Goal: Task Accomplishment & Management: Use online tool/utility

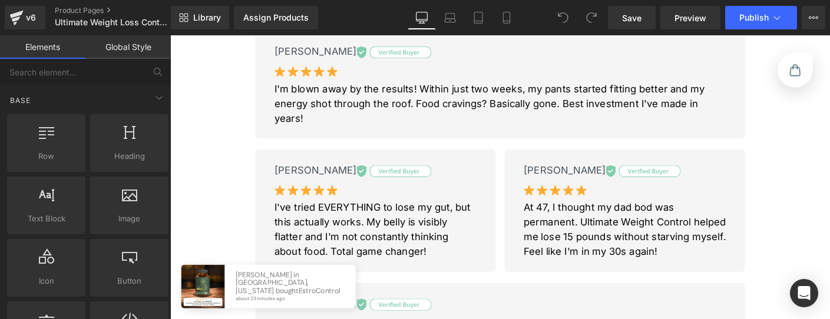
scroll to position [805, 0]
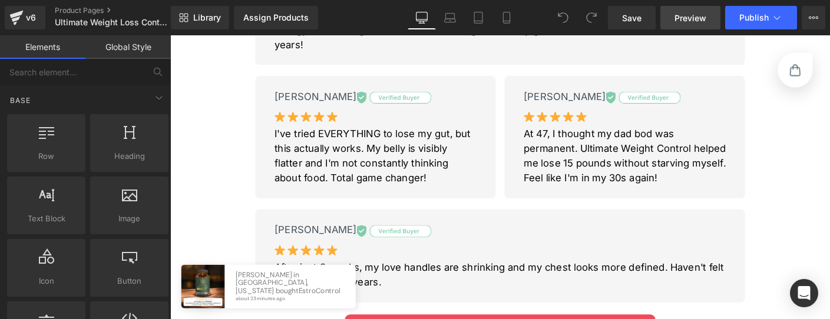
click at [685, 28] on link "Preview" at bounding box center [690, 18] width 60 height 24
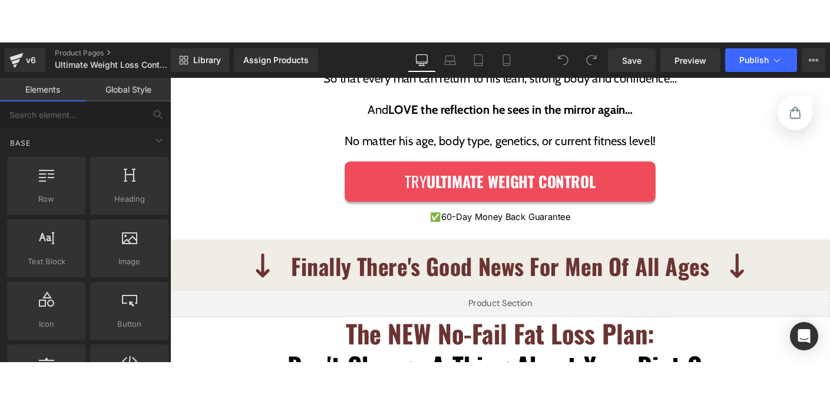
scroll to position [2366, 0]
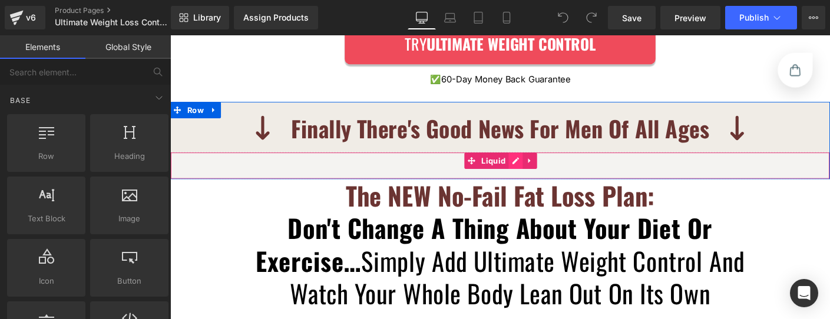
click at [534, 161] on div "Liquid" at bounding box center [526, 175] width 713 height 29
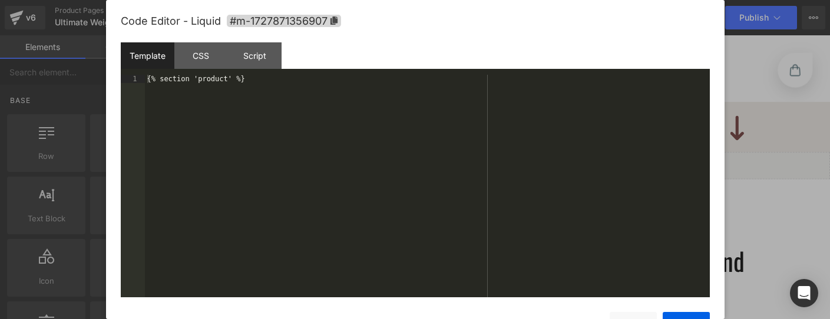
click at [267, 82] on div "{% section 'product' %}" at bounding box center [427, 194] width 565 height 239
paste textarea
click at [145, 78] on div "{% section 'product' %} {% section 'product-gempages-uwc' %}" at bounding box center [427, 194] width 565 height 239
click at [353, 84] on div "{% comment %} {% section 'product' %} {% section 'product-gempages-uwc' %}" at bounding box center [427, 194] width 565 height 239
click at [352, 81] on div "{% comment %} {% section 'product' %} {% section 'product-gempages-uwc' %}" at bounding box center [427, 194] width 565 height 239
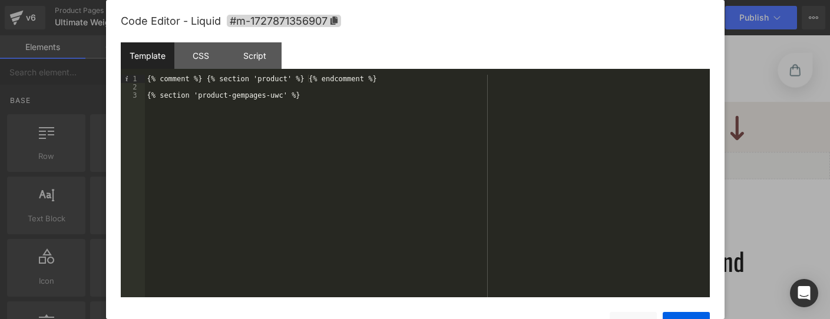
click at [299, 93] on div "{% comment %} {% section 'product' %} {% endcomment %} {% section 'product-gemp…" at bounding box center [427, 194] width 565 height 239
click at [674, 309] on div "Save Cancel" at bounding box center [415, 316] width 589 height 38
click at [676, 312] on div "Save Cancel" at bounding box center [415, 316] width 589 height 38
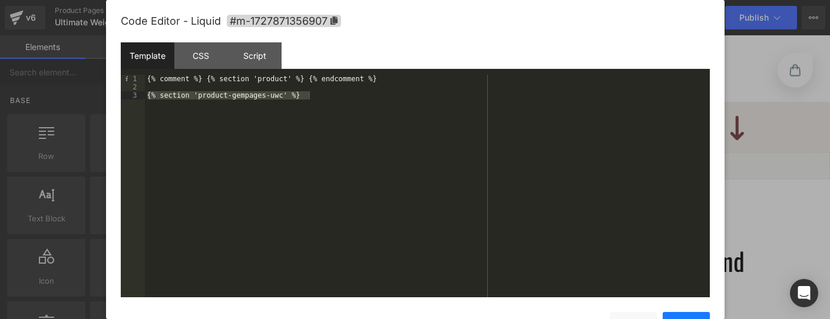
drag, startPoint x: 678, startPoint y: 313, endPoint x: 685, endPoint y: 314, distance: 7.1
click at [678, 314] on button "Save" at bounding box center [686, 324] width 47 height 24
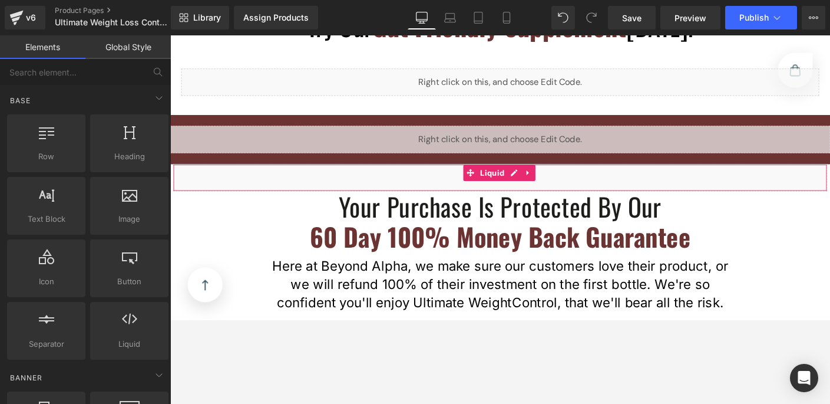
scroll to position [4968, 0]
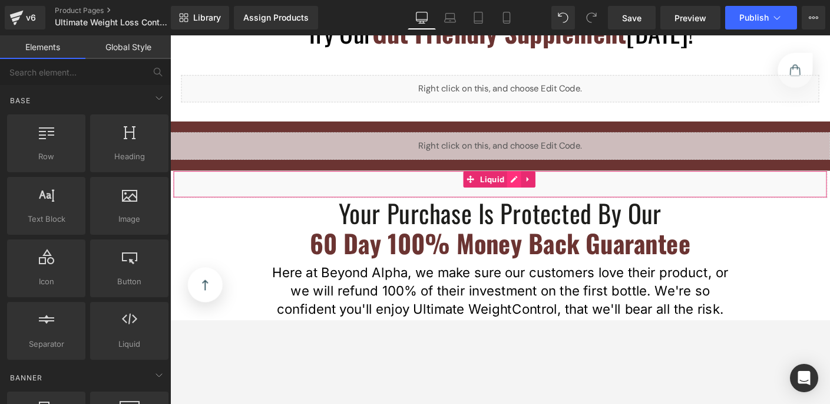
click at [537, 181] on div "Liquid" at bounding box center [526, 195] width 707 height 29
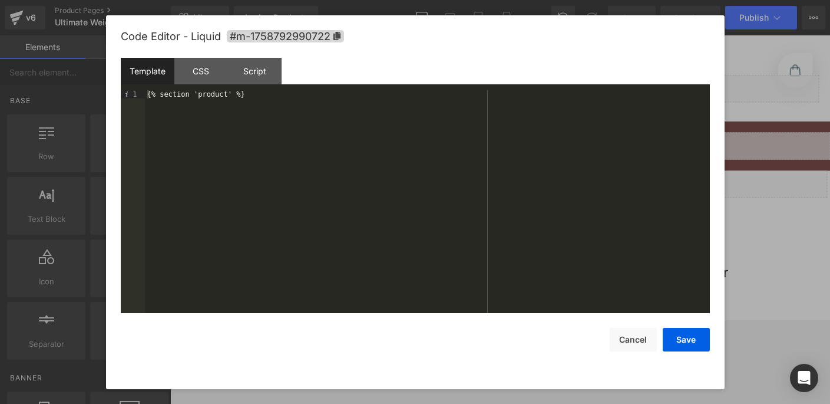
click at [268, 103] on div "{% section 'product' %}" at bounding box center [427, 209] width 565 height 239
click at [686, 319] on button "Save" at bounding box center [686, 340] width 47 height 24
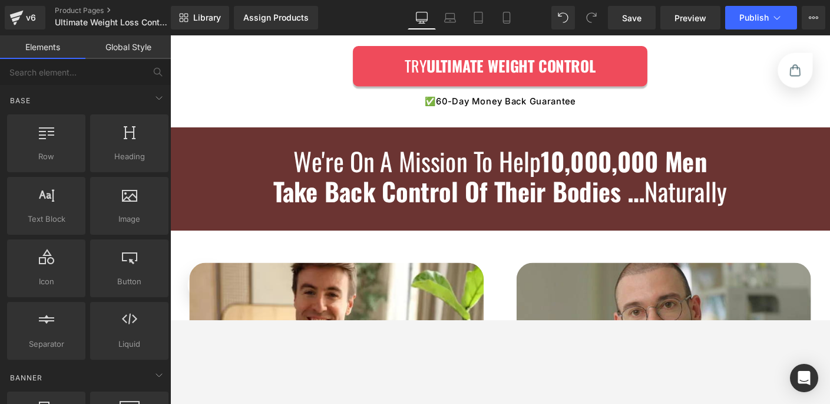
scroll to position [6168, 0]
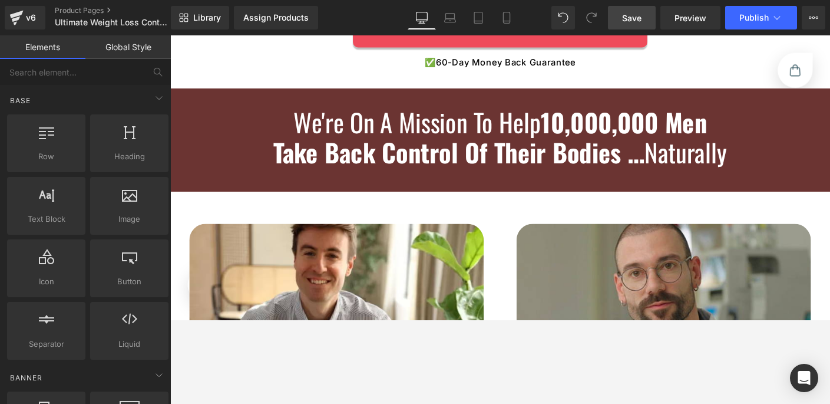
click at [626, 20] on span "Save" at bounding box center [631, 18] width 19 height 12
click at [670, 29] on div "Library Assign Products Product Preview No product match your search. Please tr…" at bounding box center [500, 17] width 659 height 35
click at [677, 25] on link "Preview" at bounding box center [690, 18] width 60 height 24
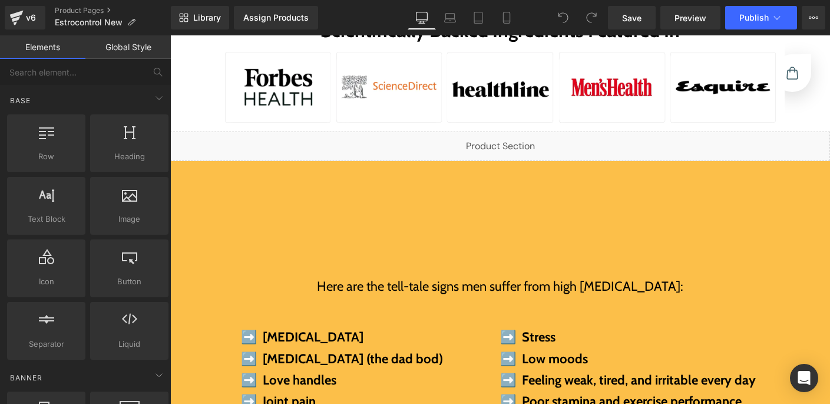
scroll to position [534, 0]
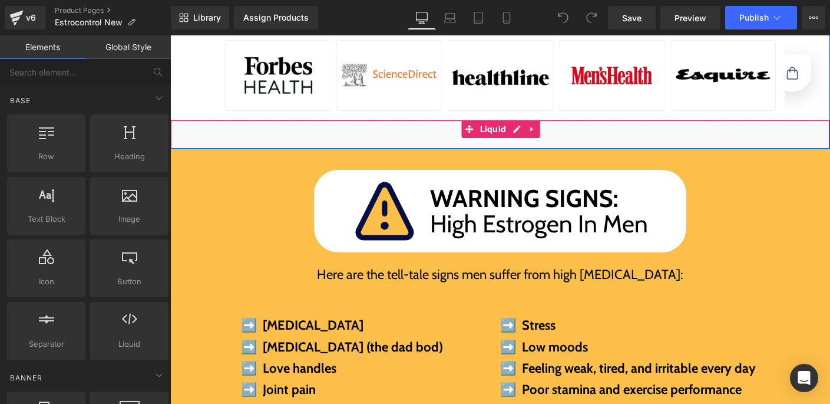
click at [512, 120] on div "Liquid" at bounding box center [500, 134] width 660 height 29
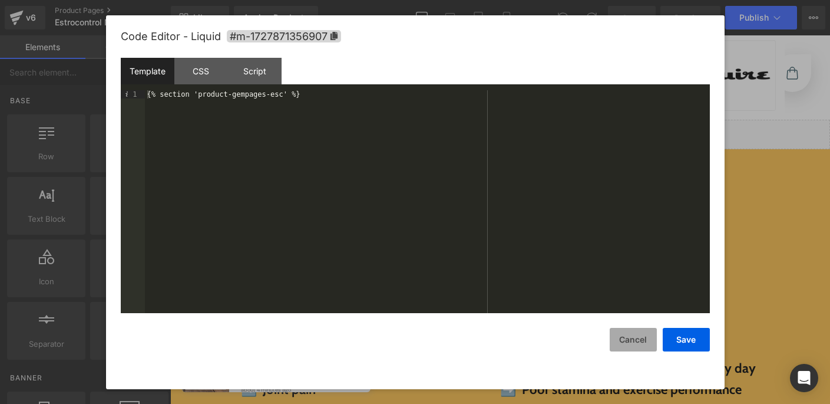
click at [635, 342] on button "Cancel" at bounding box center [633, 340] width 47 height 24
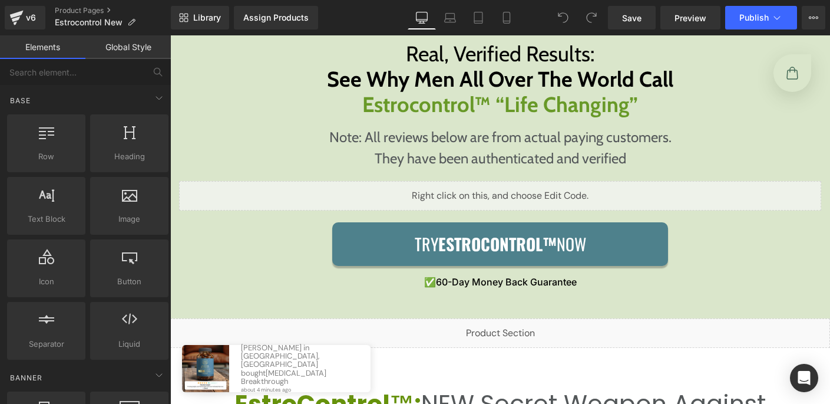
scroll to position [2024, 0]
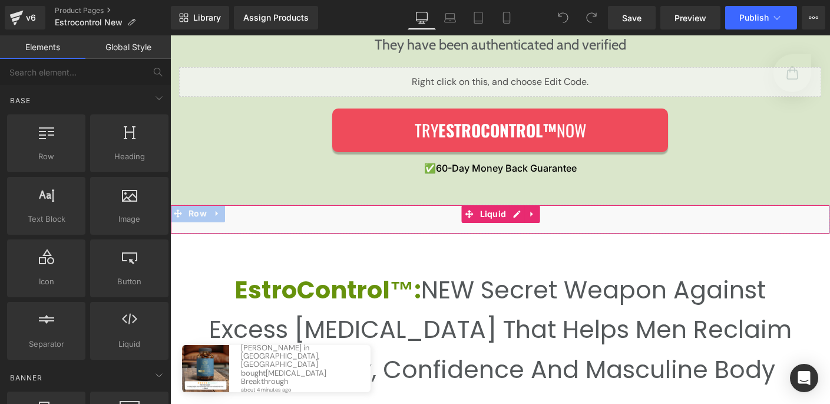
click at [515, 206] on div "Liquid" at bounding box center [500, 218] width 660 height 29
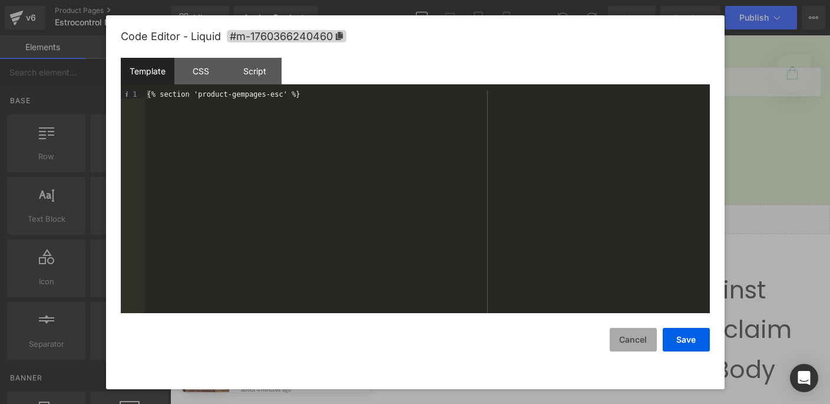
click at [630, 336] on button "Cancel" at bounding box center [633, 340] width 47 height 24
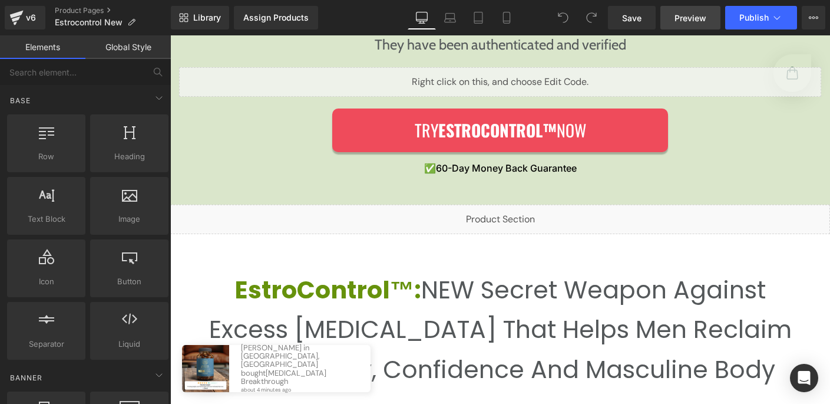
click at [670, 25] on link "Preview" at bounding box center [690, 18] width 60 height 24
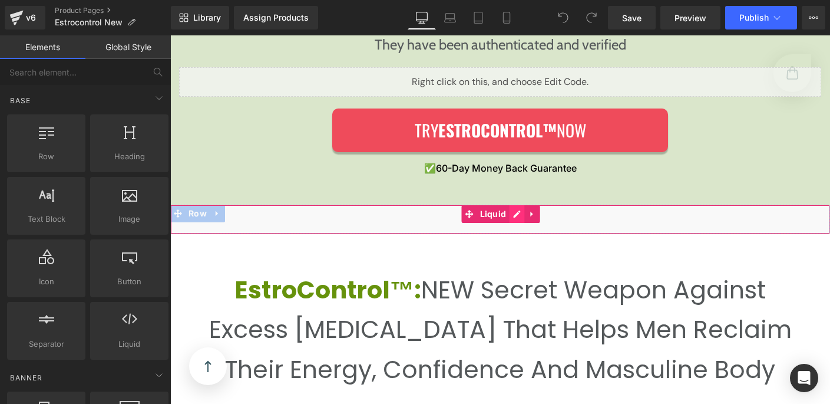
click at [515, 204] on div "Liquid" at bounding box center [500, 218] width 660 height 29
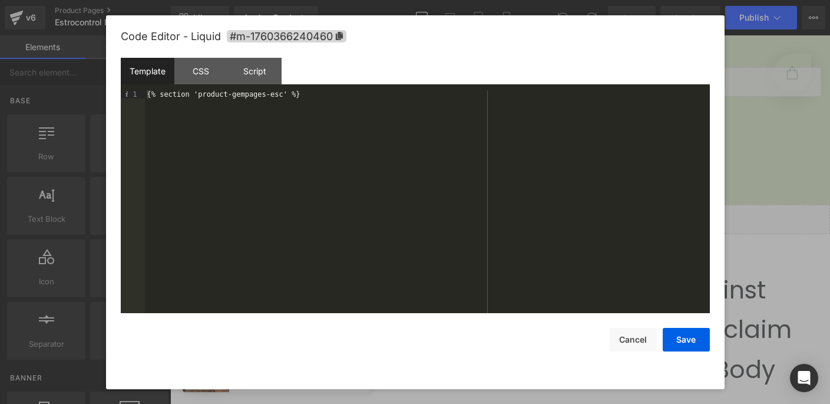
click at [270, 97] on div "{% section 'product-gempages-esc' %}" at bounding box center [427, 209] width 565 height 239
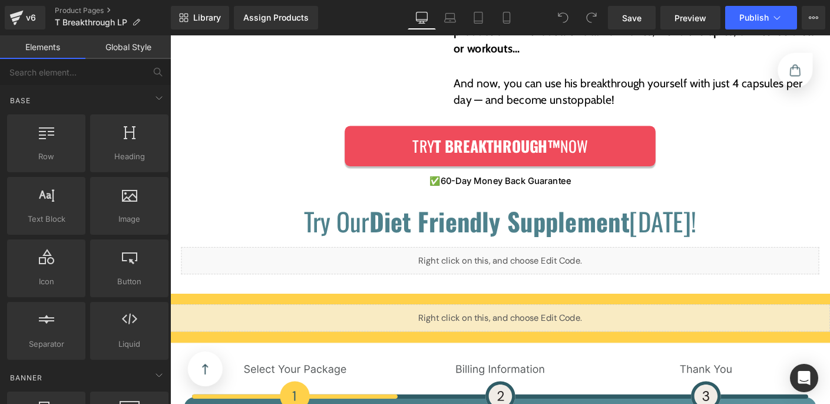
scroll to position [4624, 0]
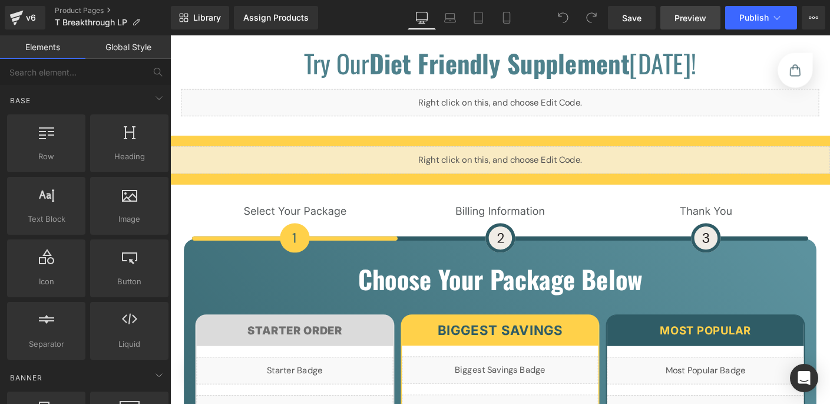
click at [688, 18] on span "Preview" at bounding box center [690, 18] width 32 height 12
click at [31, 18] on div "v6" at bounding box center [31, 17] width 15 height 15
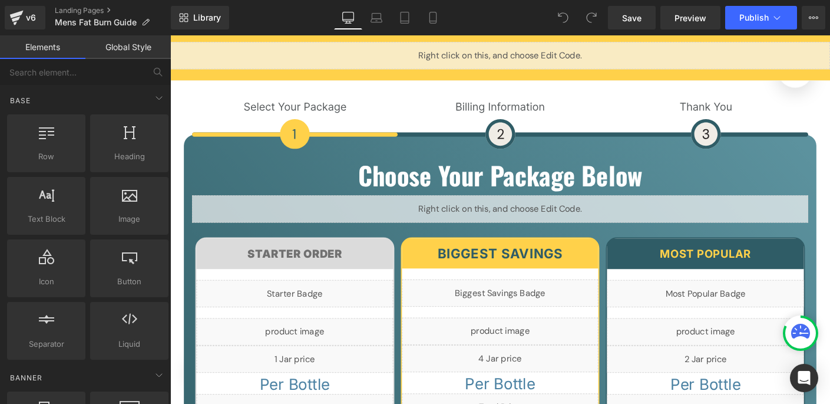
scroll to position [5603, 0]
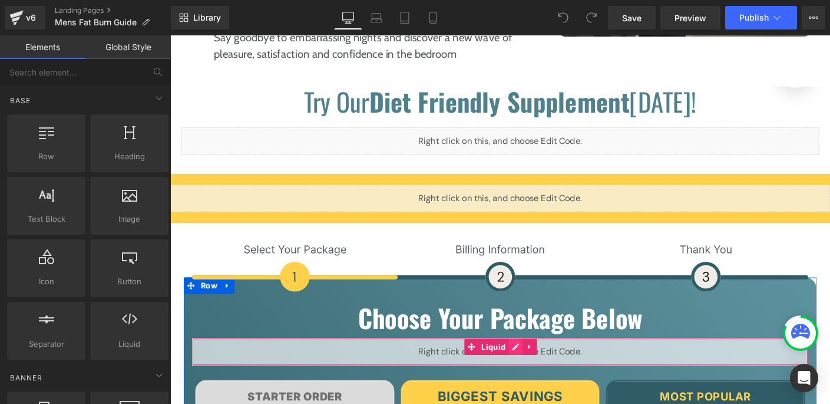
click at [542, 362] on div "Liquid" at bounding box center [527, 376] width 666 height 29
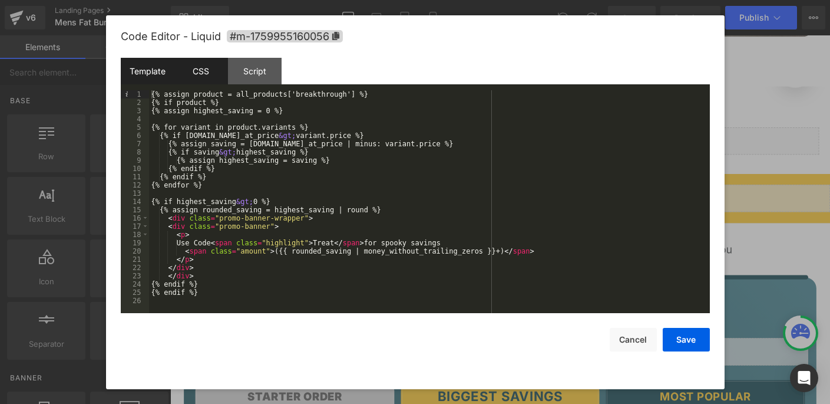
click at [183, 71] on div "CSS" at bounding box center [201, 71] width 54 height 27
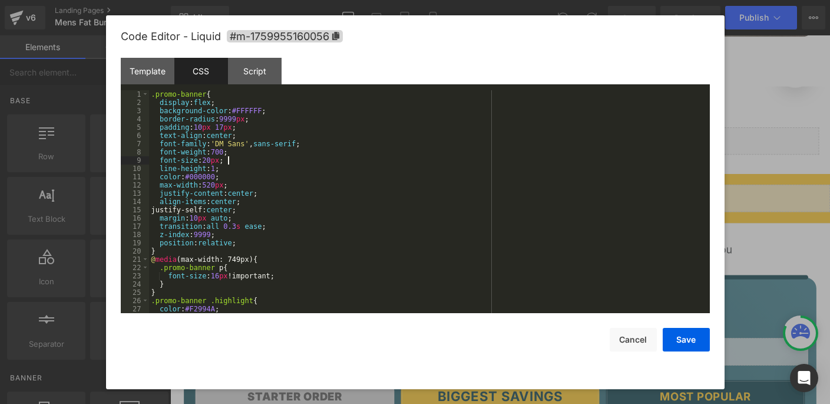
click at [286, 158] on div ".promo-banner { display : flex ; background-color : #FFFFFF ; border-radius : 9…" at bounding box center [427, 209] width 556 height 239
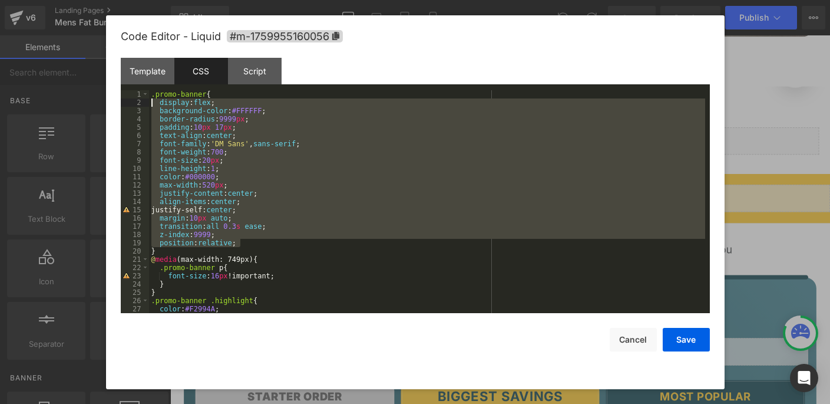
drag, startPoint x: 256, startPoint y: 244, endPoint x: 157, endPoint y: 105, distance: 170.6
click at [157, 105] on div ".promo-banner { display : flex ; background-color : #FFFFFF ; border-radius : 9…" at bounding box center [427, 209] width 556 height 239
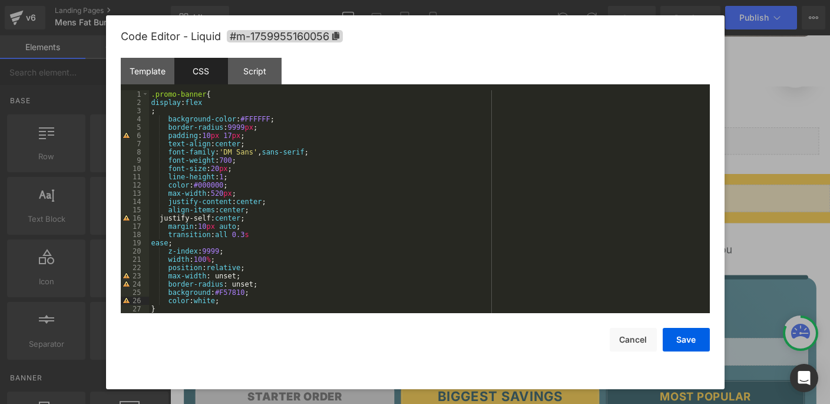
click at [161, 112] on div ".promo-banner { display : flex ; background-color : #FFFFFF ; border-radius : 9…" at bounding box center [427, 209] width 556 height 239
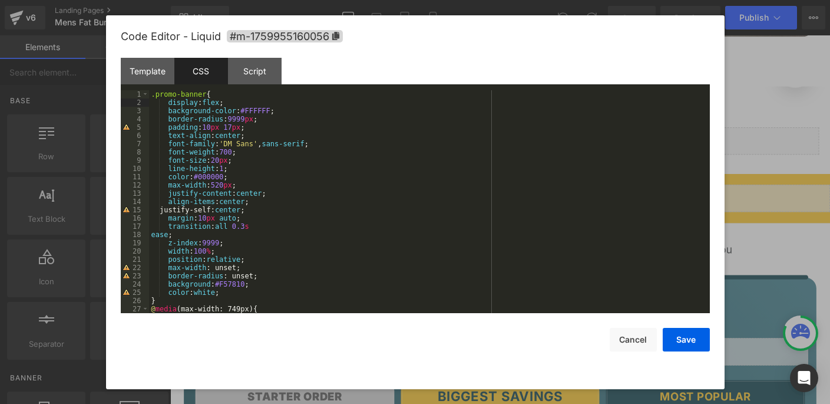
click at [316, 211] on div ".promo-banner { display : flex ; background-color : #FFFFFF ; border-radius : 9…" at bounding box center [427, 209] width 556 height 239
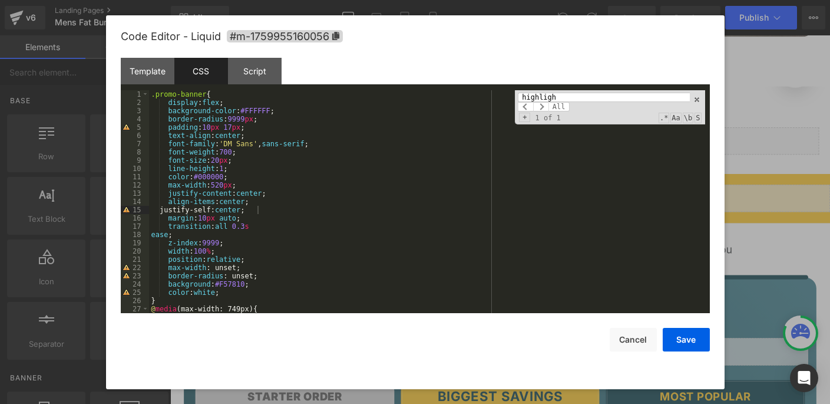
scroll to position [153, 0]
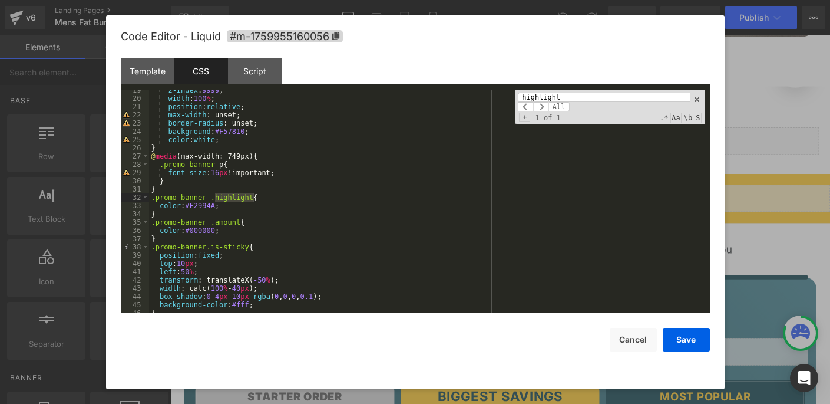
type input "highlight"
click at [233, 208] on div "z-index : 9999 ; width : 100 % ; position : relative ; max-width : unset; borde…" at bounding box center [427, 205] width 556 height 239
drag, startPoint x: 233, startPoint y: 208, endPoint x: 160, endPoint y: 203, distance: 73.2
click at [160, 203] on div "z-index : 9999 ; width : 100 % ; position : relative ; max-width : unset; borde…" at bounding box center [427, 205] width 556 height 239
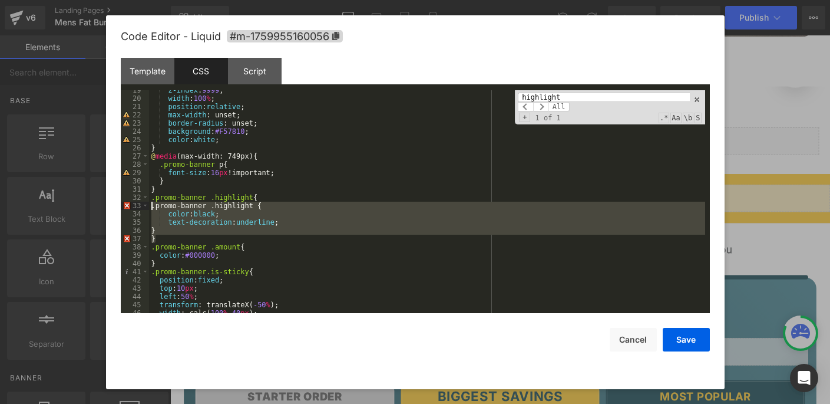
drag, startPoint x: 183, startPoint y: 237, endPoint x: 148, endPoint y: 200, distance: 50.8
click at [148, 200] on pre "19 20 21 22 23 24 25 26 27 28 29 30 31 32 33 34 35 36 37 38 39 40 41 42 43 44 4…" at bounding box center [415, 201] width 589 height 223
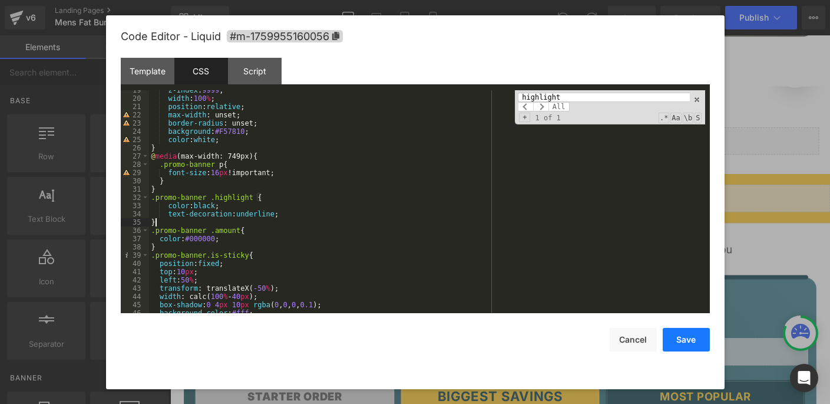
click at [677, 342] on button "Save" at bounding box center [686, 340] width 47 height 24
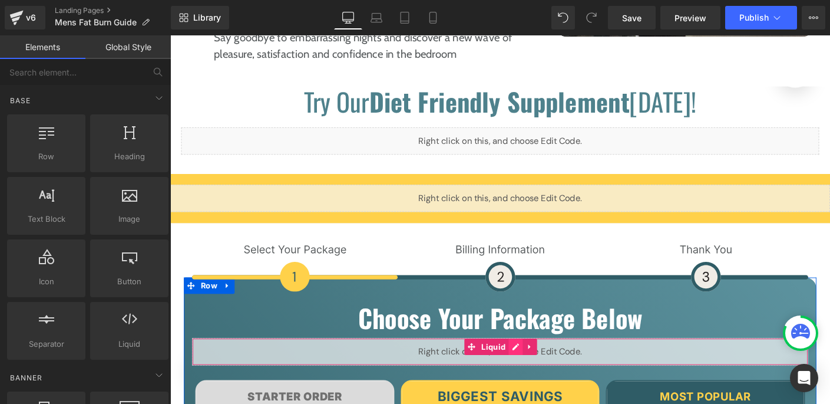
click at [541, 362] on div "Liquid" at bounding box center [527, 376] width 666 height 29
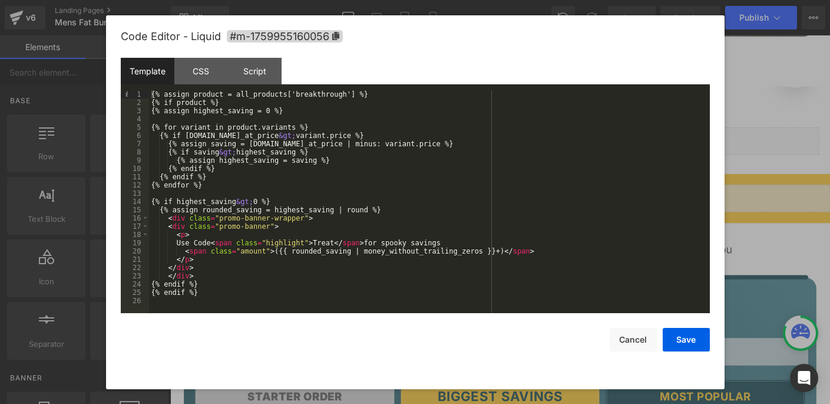
click at [438, 191] on div "{% assign product = all_products['breakthrough'] %} {% if product %} {% assign …" at bounding box center [429, 209] width 561 height 239
click at [402, 183] on div "{% assign product = all_products['breakthrough'] %} {% if product %} {% assign …" at bounding box center [429, 209] width 561 height 239
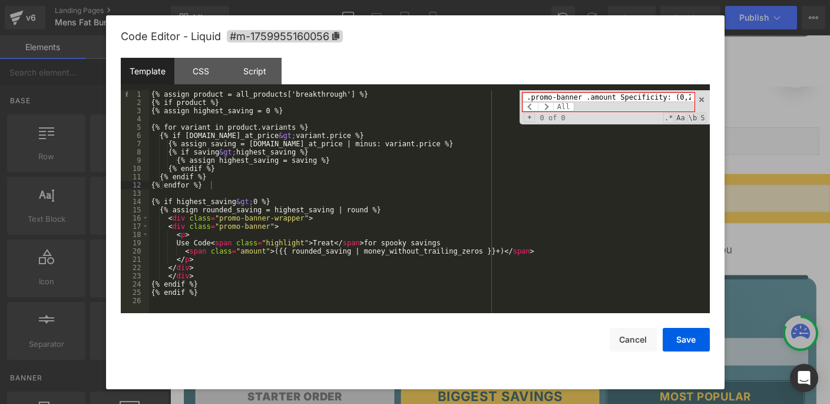
scroll to position [0, 113]
type input ".promo-banner .amount Specificity: (0,2,0) { color: white; }"
click at [194, 73] on div "CSS" at bounding box center [201, 71] width 54 height 27
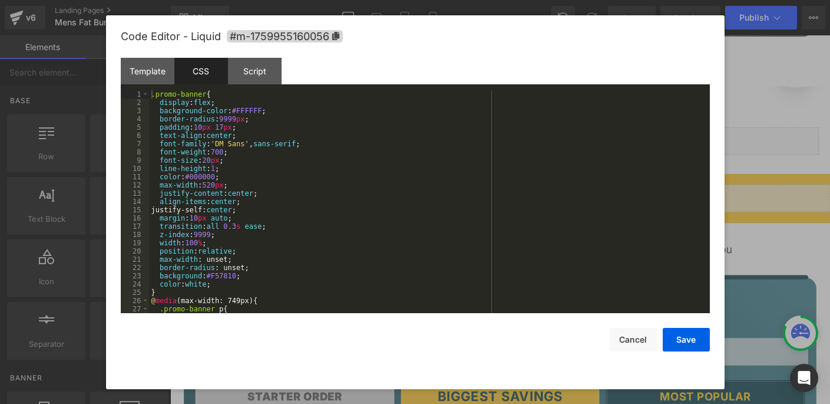
click at [280, 170] on div ".promo-banner { display : flex ; background-color : #FFFFFF ; border-radius : 9…" at bounding box center [427, 209] width 556 height 239
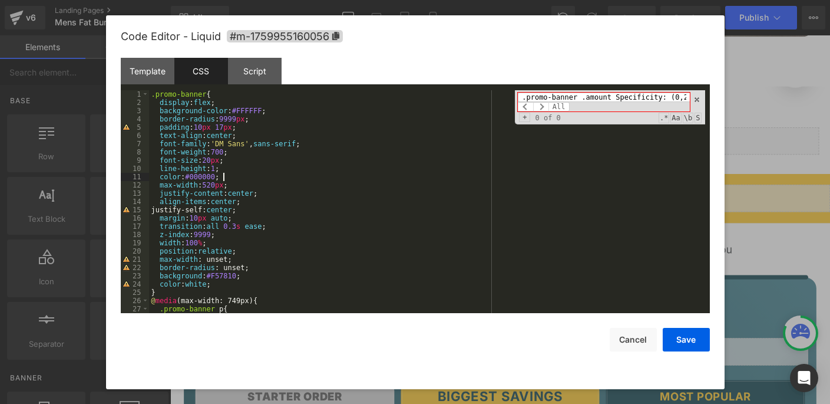
click at [260, 174] on div ".promo-banner { display : flex ; background-color : #FFFFFF ; border-radius : 9…" at bounding box center [427, 209] width 556 height 239
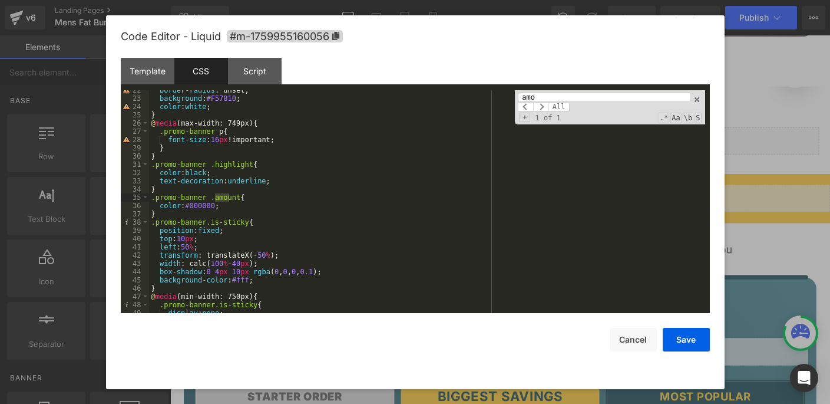
scroll to position [177, 0]
type input "amount"
click at [181, 210] on div "border-radius : unset; background : #F57810 ; color : white ; } @ media (max-wi…" at bounding box center [427, 205] width 556 height 239
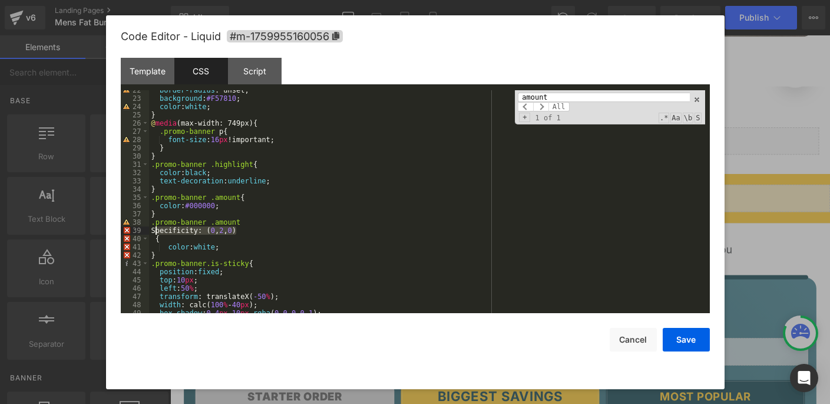
drag, startPoint x: 240, startPoint y: 229, endPoint x: 147, endPoint y: 229, distance: 92.5
click at [147, 229] on pre "22 23 24 25 26 27 28 29 30 31 32 33 34 35 36 37 38 39 40 41 42 43 44 45 46 47 4…" at bounding box center [415, 201] width 589 height 223
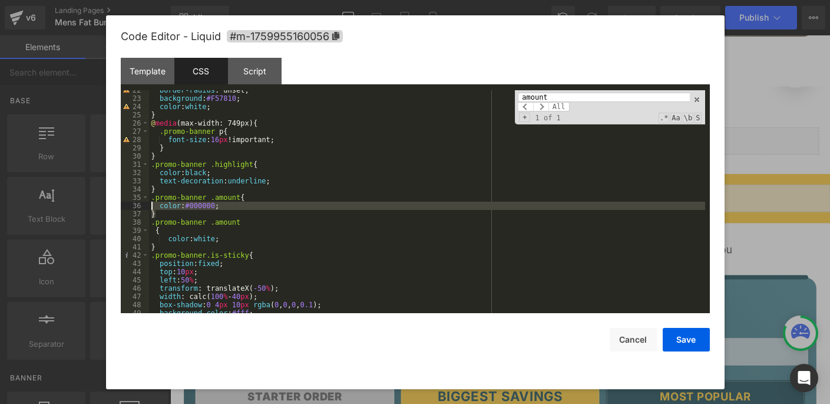
drag, startPoint x: 190, startPoint y: 212, endPoint x: 151, endPoint y: 202, distance: 40.1
click at [151, 202] on div "border-radius : unset; background : #F57810 ; color : white ; } @ media (max-wi…" at bounding box center [427, 205] width 556 height 239
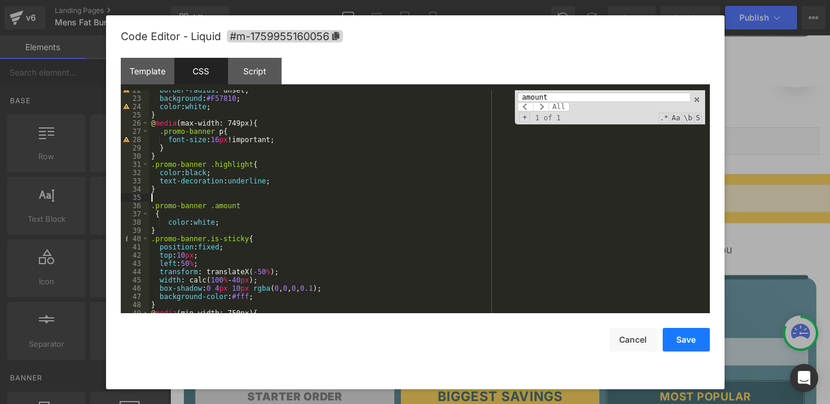
click at [699, 342] on button "Save" at bounding box center [686, 340] width 47 height 24
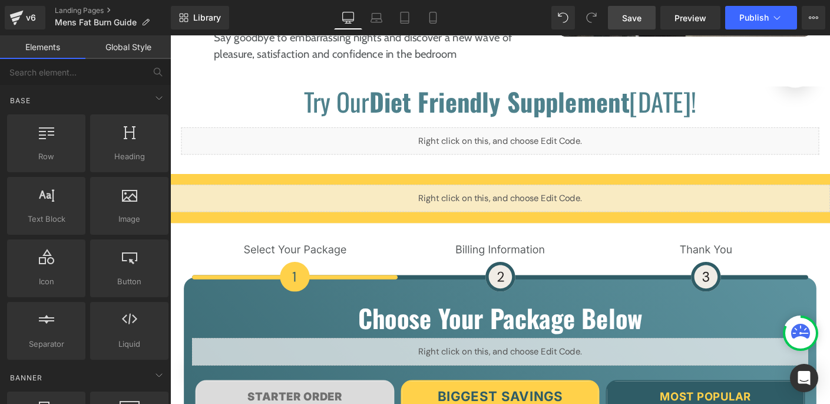
click at [632, 18] on span "Save" at bounding box center [631, 18] width 19 height 12
click at [201, 323] on h1 "Choose Your Package Below" at bounding box center [527, 339] width 666 height 32
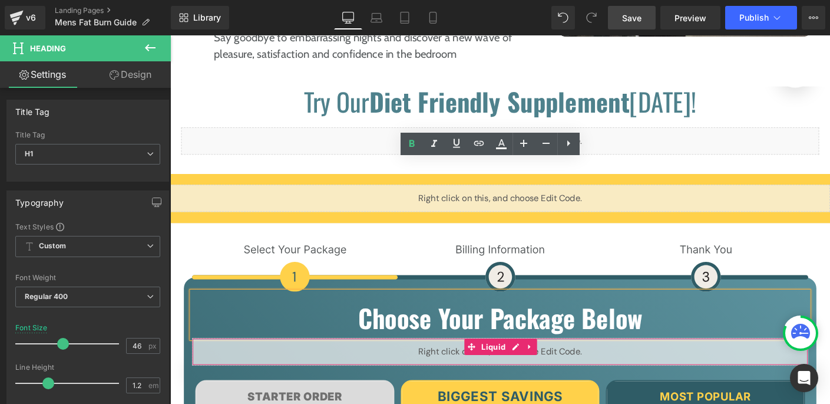
click at [194, 362] on div "Liquid" at bounding box center [527, 376] width 666 height 29
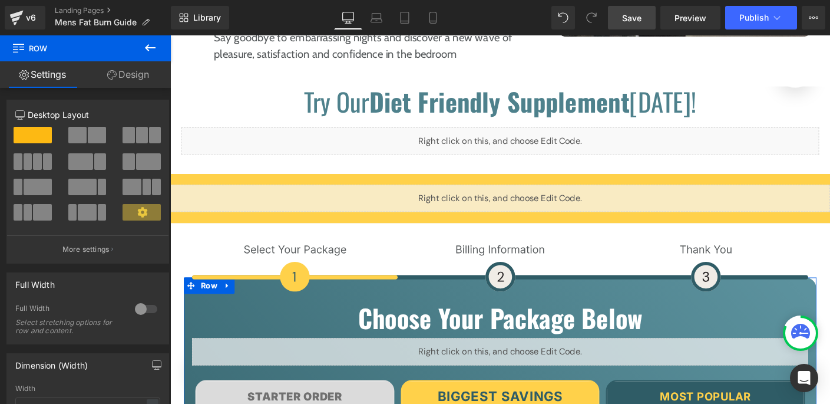
click at [115, 76] on icon at bounding box center [111, 74] width 9 height 9
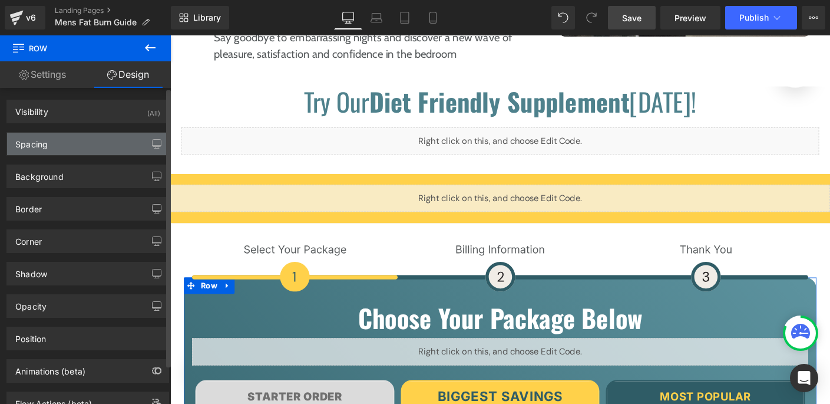
click at [64, 148] on div "Spacing" at bounding box center [87, 144] width 161 height 22
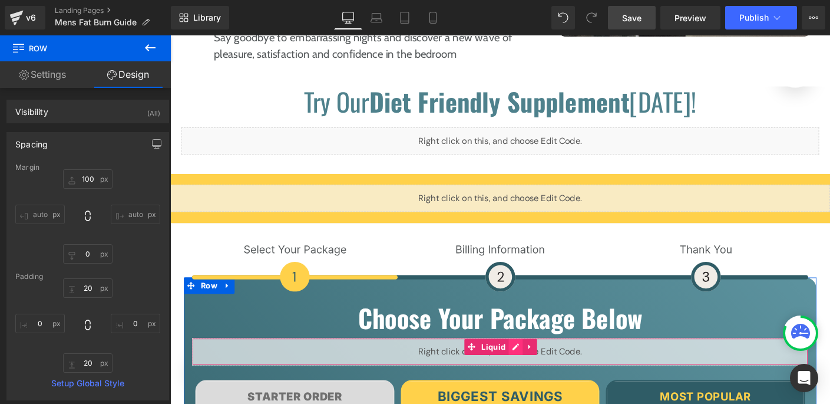
click at [542, 362] on div "Liquid" at bounding box center [527, 376] width 666 height 29
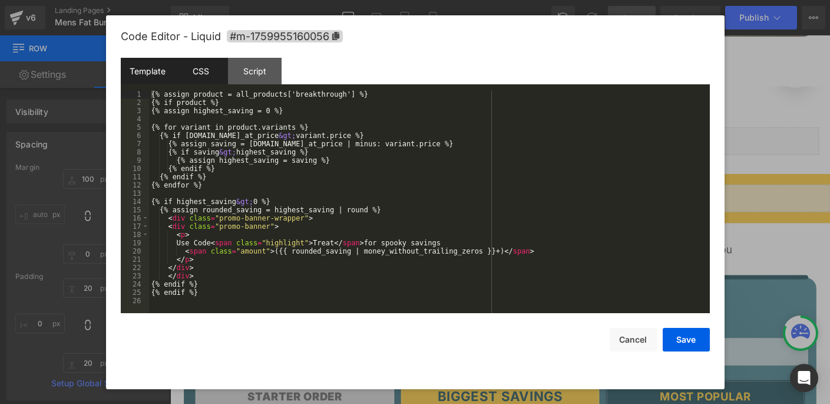
click at [213, 75] on div "CSS" at bounding box center [201, 71] width 54 height 27
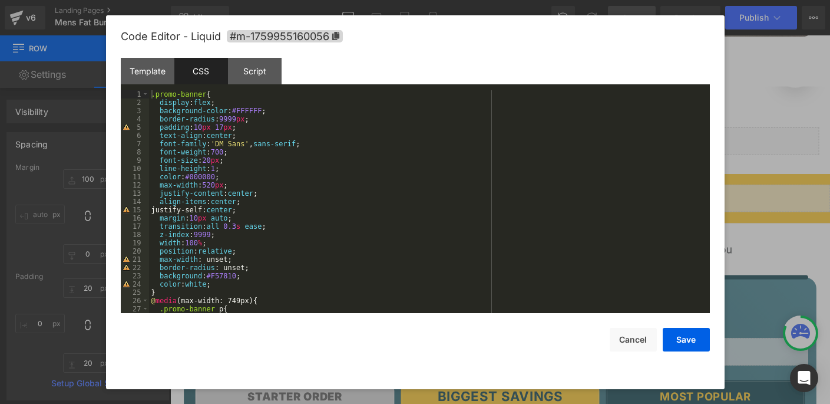
click at [154, 96] on div ".promo-banner { display : flex ; background-color : #FFFFFF ; border-radius : 9…" at bounding box center [427, 209] width 556 height 239
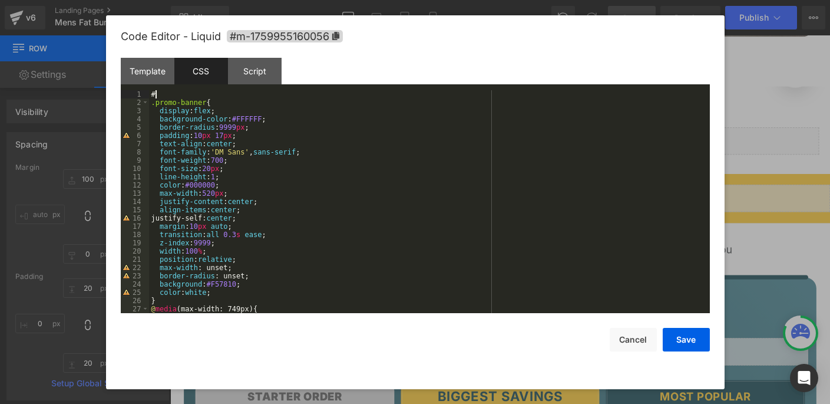
paste textarea
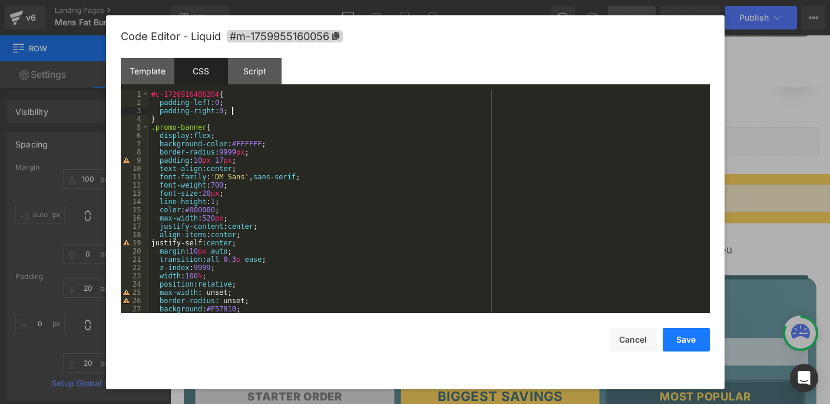
click at [690, 338] on button "Save" at bounding box center [686, 340] width 47 height 24
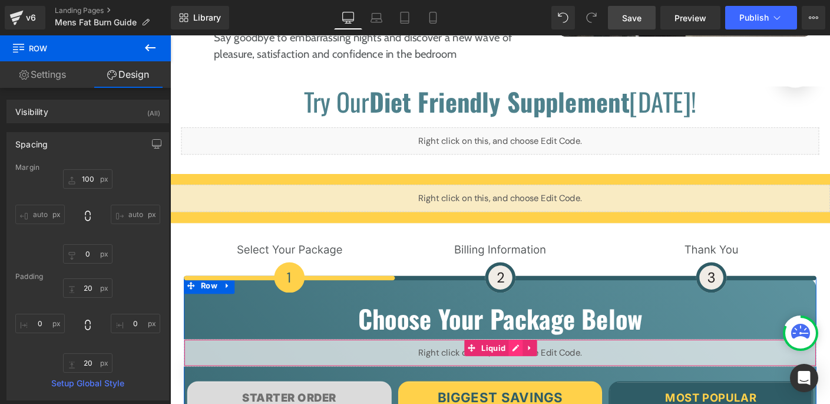
click at [536, 363] on div "Liquid" at bounding box center [526, 377] width 683 height 29
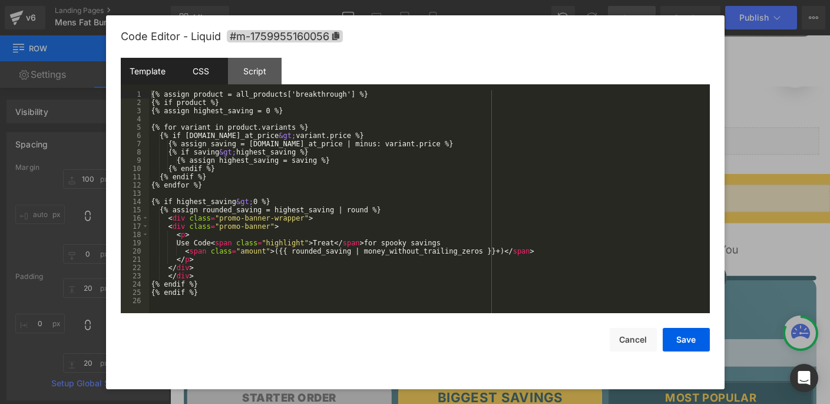
click at [210, 69] on div "CSS" at bounding box center [201, 71] width 54 height 27
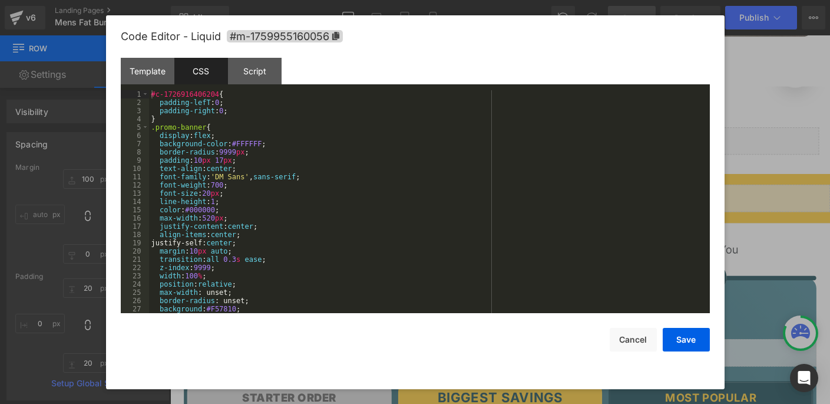
click at [230, 117] on div "#c-1726916406204 { padding-lefT : 0 ; padding-right : 0 ; } .promo-banner { dis…" at bounding box center [427, 209] width 556 height 239
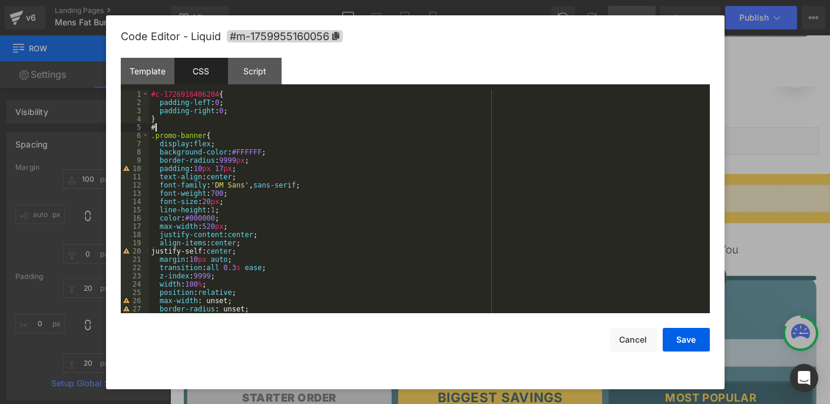
paste textarea
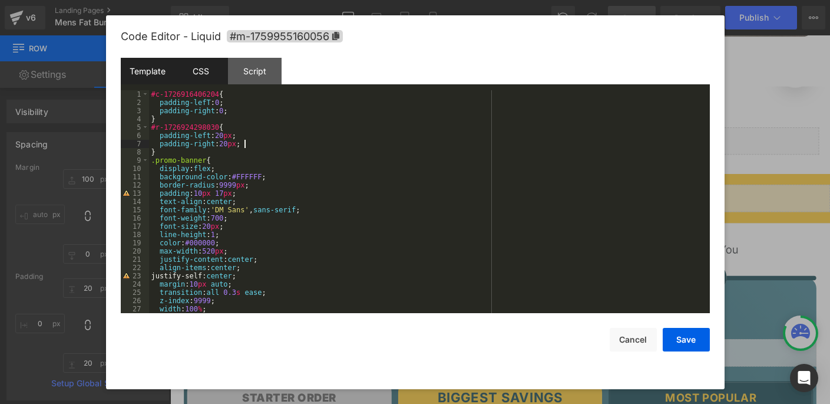
click at [154, 78] on div "Template" at bounding box center [148, 71] width 54 height 27
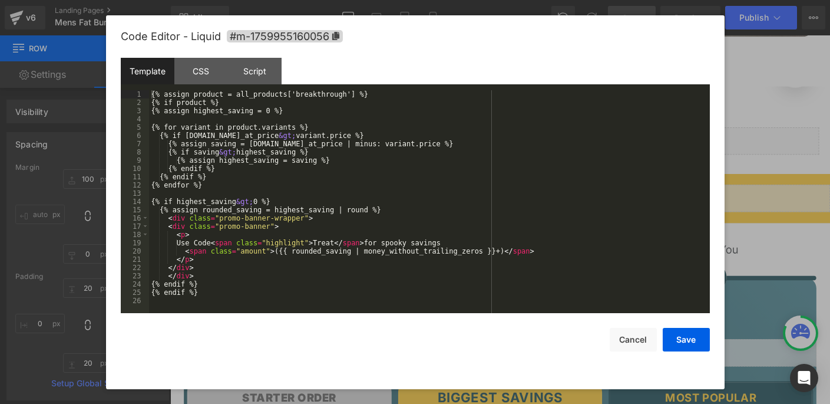
click at [303, 167] on div "{% assign product = all_products['breakthrough'] %} {% if product %} {% assign …" at bounding box center [429, 209] width 561 height 239
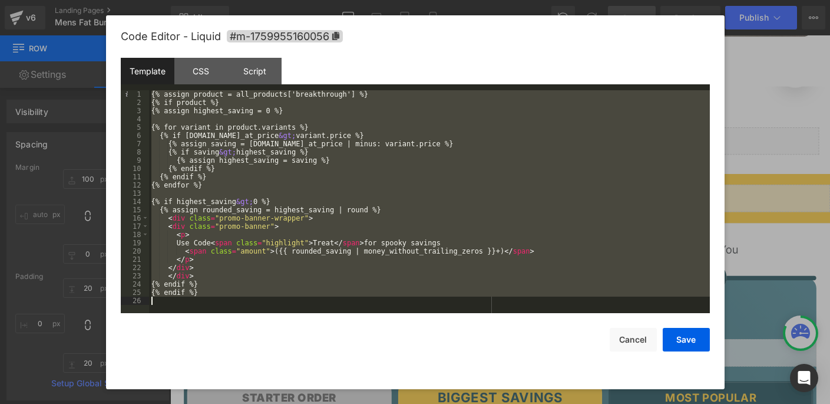
click at [246, 293] on div "{% assign product = all_products['breakthrough'] %} {% if product %} {% assign …" at bounding box center [429, 209] width 561 height 239
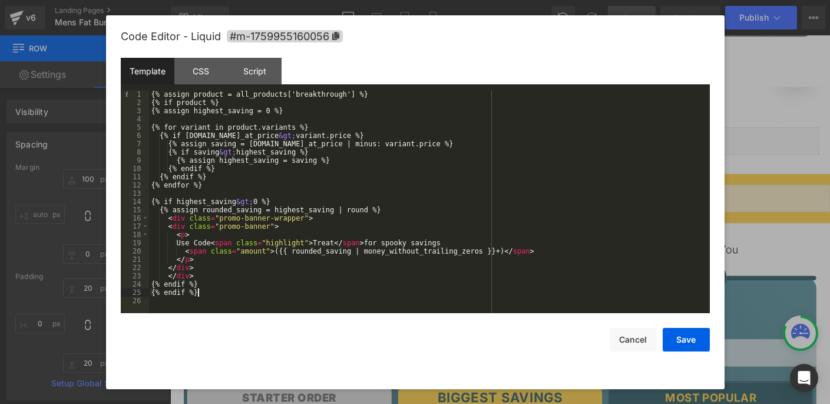
click at [555, 250] on div "{% assign product = all_products['breakthrough'] %} {% if product %} {% assign …" at bounding box center [429, 209] width 561 height 239
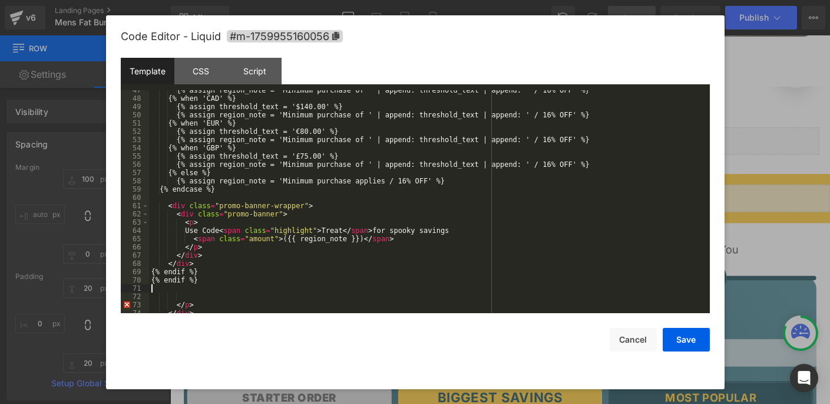
scroll to position [388, 0]
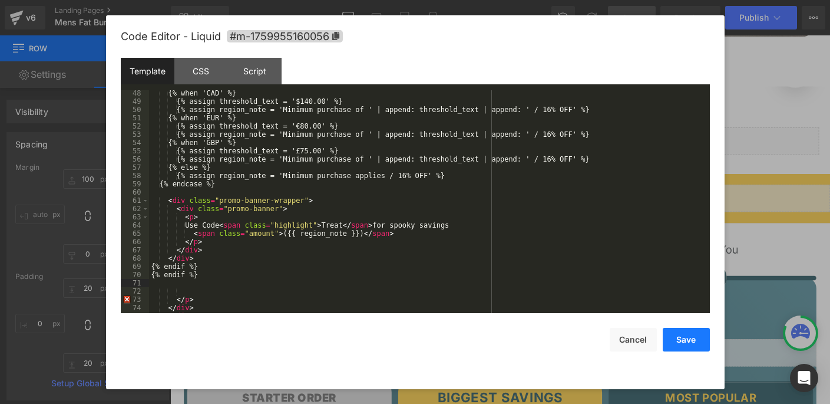
click at [675, 343] on button "Save" at bounding box center [686, 340] width 47 height 24
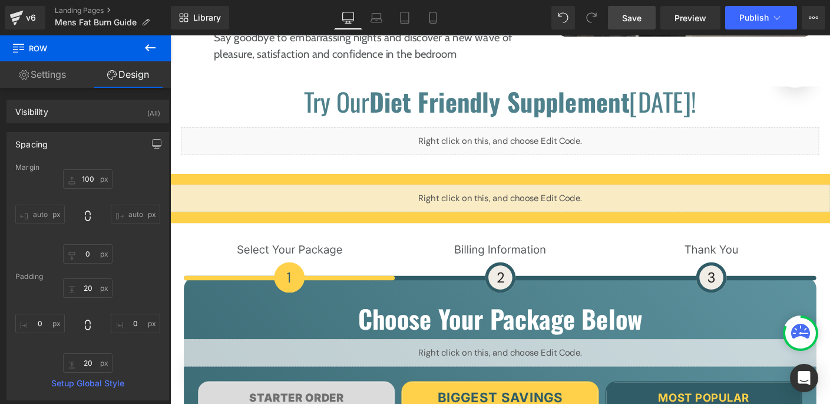
click at [637, 16] on span "Save" at bounding box center [631, 18] width 19 height 12
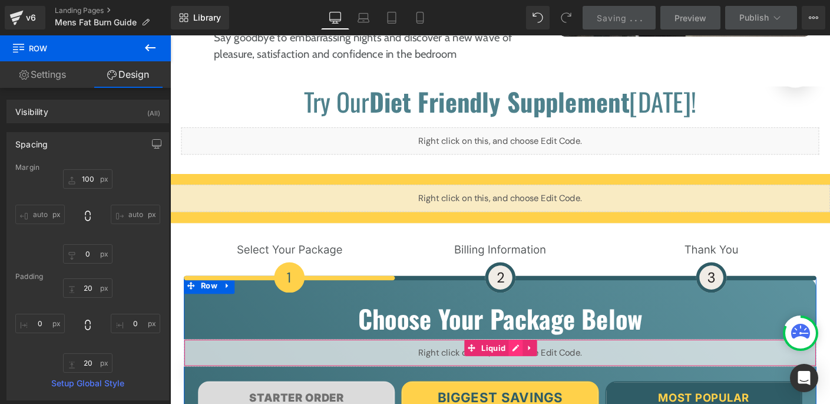
click at [540, 363] on div "Liquid" at bounding box center [526, 377] width 683 height 29
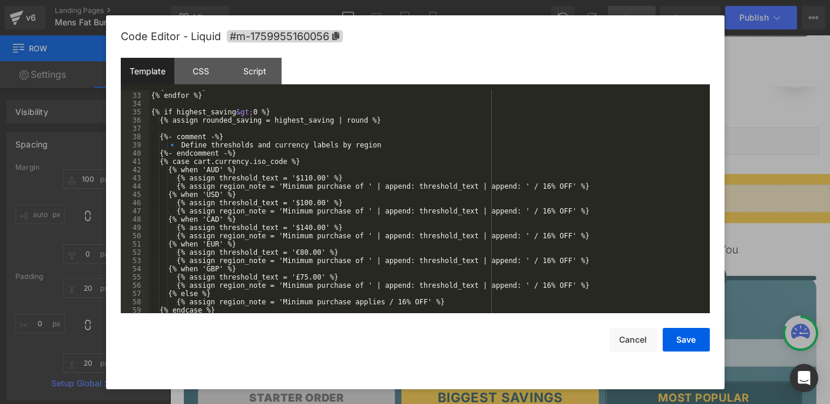
scroll to position [262, 0]
drag, startPoint x: 490, startPoint y: 189, endPoint x: 584, endPoint y: 186, distance: 94.3
click at [584, 186] on div "{% endif %} {% endfor %} {% if highest_saving &gt; 0 %} {% assign rounded_savin…" at bounding box center [427, 202] width 556 height 239
drag, startPoint x: 491, startPoint y: 214, endPoint x: 586, endPoint y: 211, distance: 94.9
click at [586, 211] on div "{% endif %} {% endfor %} {% if highest_saving &gt; 0 %} {% assign rounded_savin…" at bounding box center [427, 202] width 556 height 239
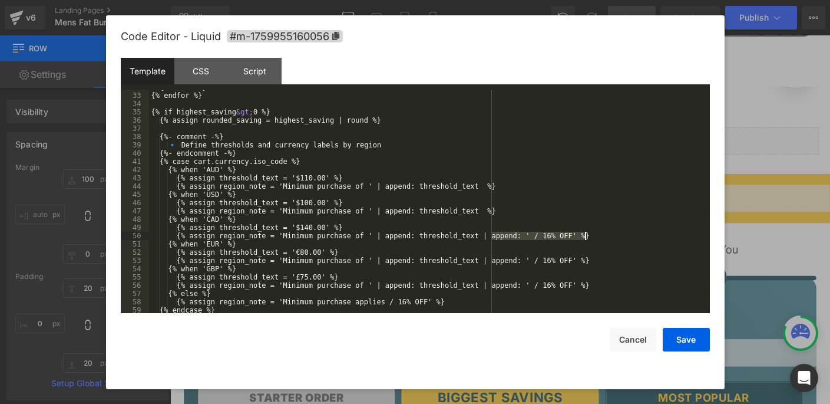
drag, startPoint x: 492, startPoint y: 236, endPoint x: 586, endPoint y: 236, distance: 93.1
click at [586, 236] on div "{% endif %} {% endfor %} {% if highest_saving &gt; 0 %} {% assign rounded_savin…" at bounding box center [427, 202] width 556 height 239
drag, startPoint x: 492, startPoint y: 262, endPoint x: 585, endPoint y: 259, distance: 93.1
click at [585, 259] on div "{% endif %} {% endfor %} {% if highest_saving &gt; 0 %} {% assign rounded_savin…" at bounding box center [427, 202] width 556 height 239
drag, startPoint x: 491, startPoint y: 283, endPoint x: 585, endPoint y: 285, distance: 93.7
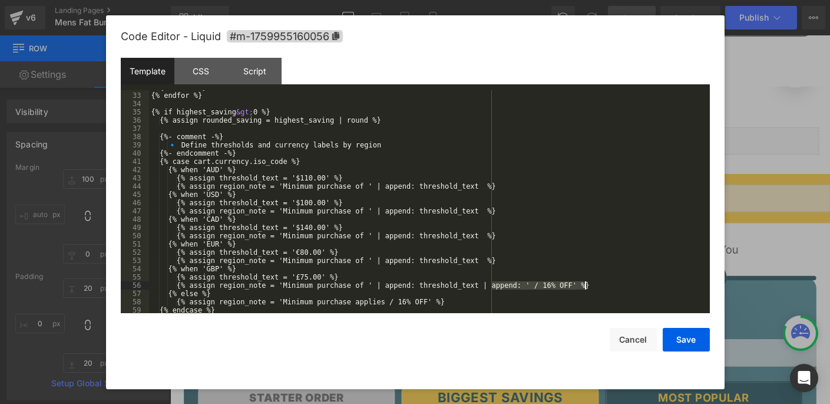
click at [585, 285] on div "{% endif %} {% endfor %} {% if highest_saving &gt; 0 %} {% assign rounded_savin…" at bounding box center [427, 202] width 556 height 239
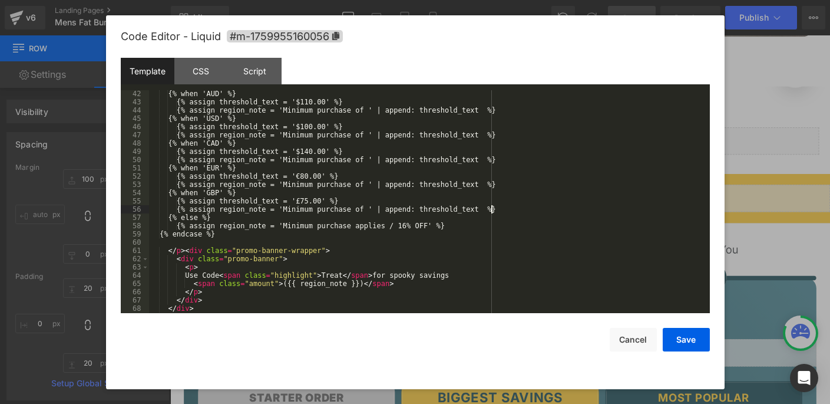
scroll to position [338, 0]
click at [363, 226] on div "{% when 'AUD' %} {% assign threshold_text = '$110.00' %} {% assign region_note …" at bounding box center [427, 209] width 556 height 239
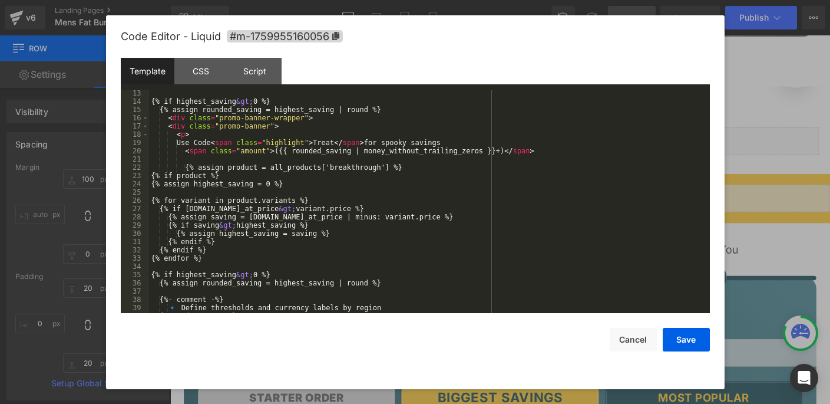
scroll to position [100, 0]
click at [186, 137] on div "{% if highest_saving &gt; 0 %} {% assign rounded_saving = highest_saving | roun…" at bounding box center [427, 208] width 556 height 239
click at [184, 136] on div "{% if highest_saving &gt; 0 %} {% assign rounded_saving = highest_saving | roun…" at bounding box center [427, 208] width 556 height 239
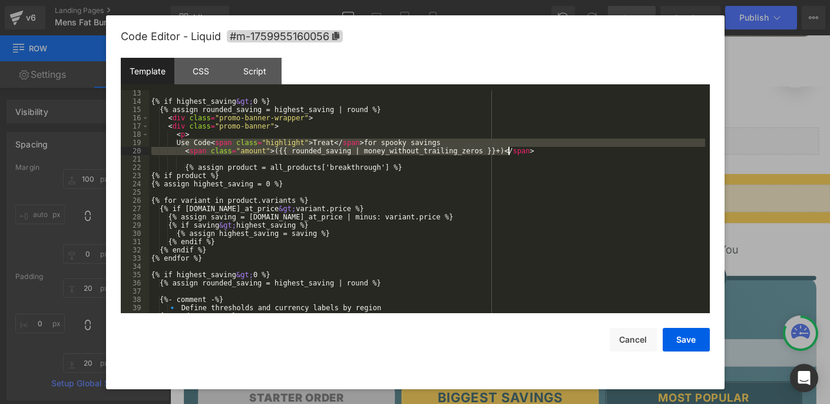
drag, startPoint x: 179, startPoint y: 143, endPoint x: 507, endPoint y: 148, distance: 328.1
click at [507, 148] on div "{% if highest_saving &gt; 0 %} {% assign rounded_saving = highest_saving | roun…" at bounding box center [427, 208] width 556 height 239
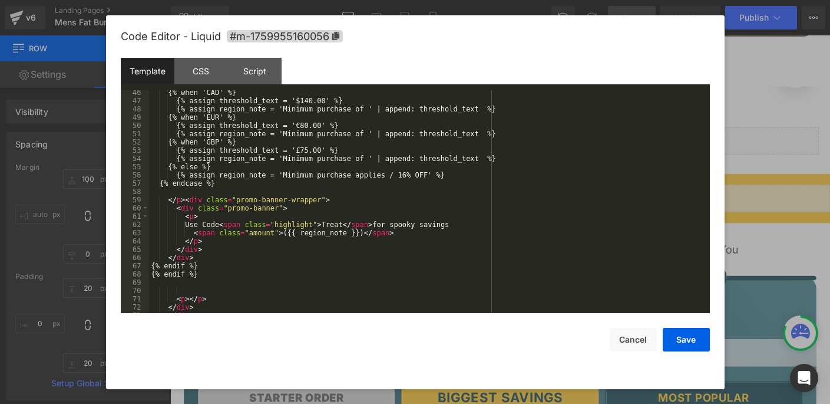
scroll to position [376, 0]
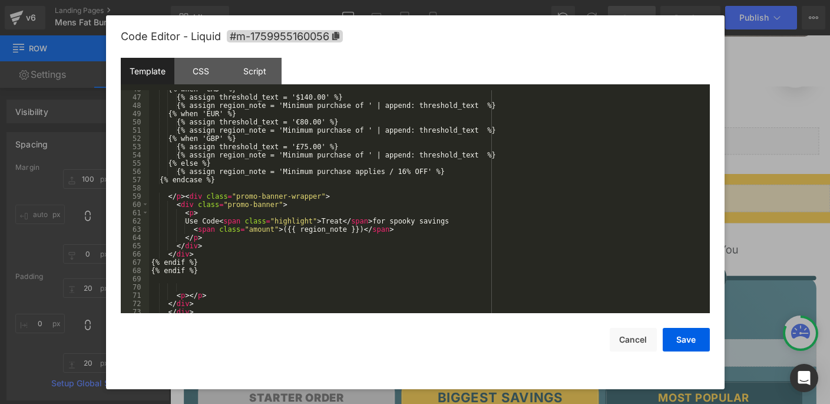
click at [183, 197] on div "{% when 'CAD' %} {% assign threshold_text = '$140.00' %} {% assign region_note …" at bounding box center [427, 204] width 556 height 239
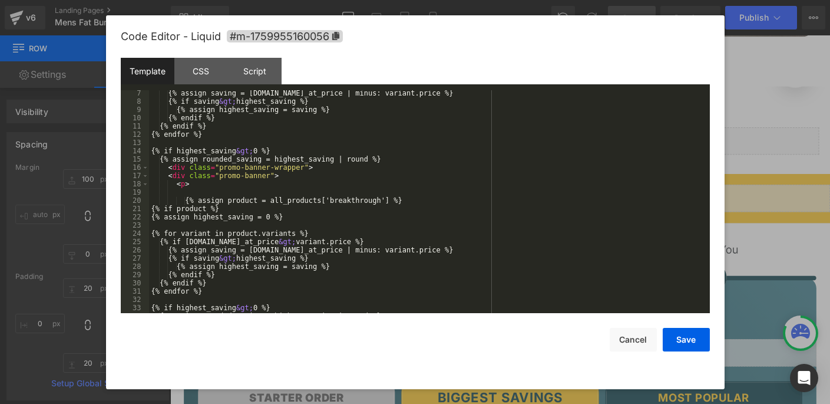
scroll to position [50, 0]
drag, startPoint x: 189, startPoint y: 184, endPoint x: 175, endPoint y: 184, distance: 14.1
click at [176, 184] on div "{% assign saving = variant.compare_at_price | minus: variant.price %} {% if sav…" at bounding box center [427, 208] width 556 height 239
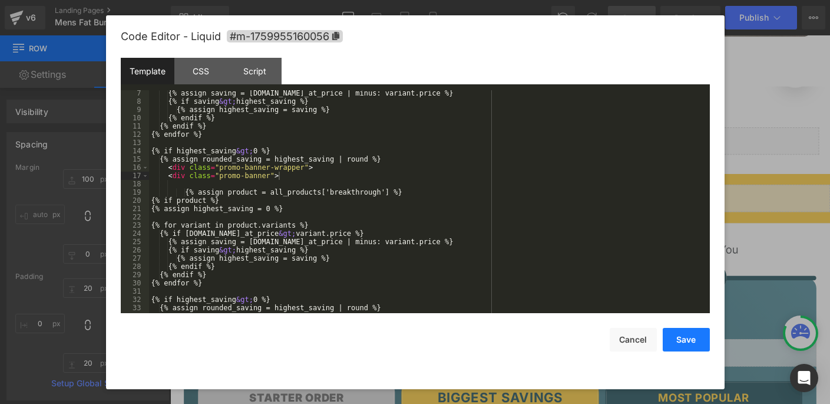
click at [678, 339] on button "Save" at bounding box center [686, 340] width 47 height 24
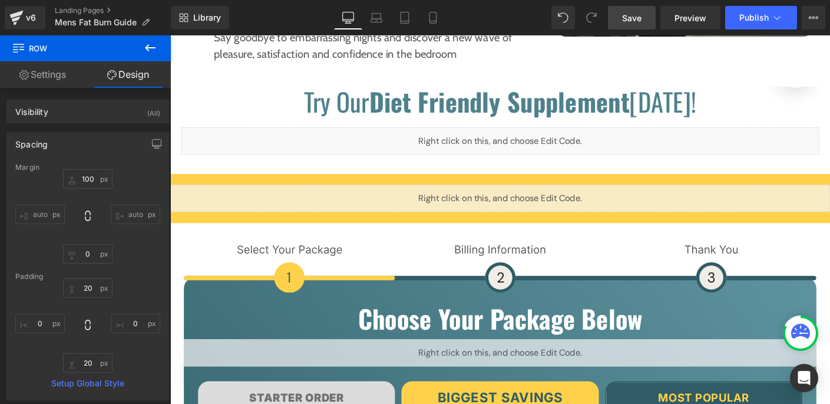
click at [641, 25] on link "Save" at bounding box center [632, 18] width 48 height 24
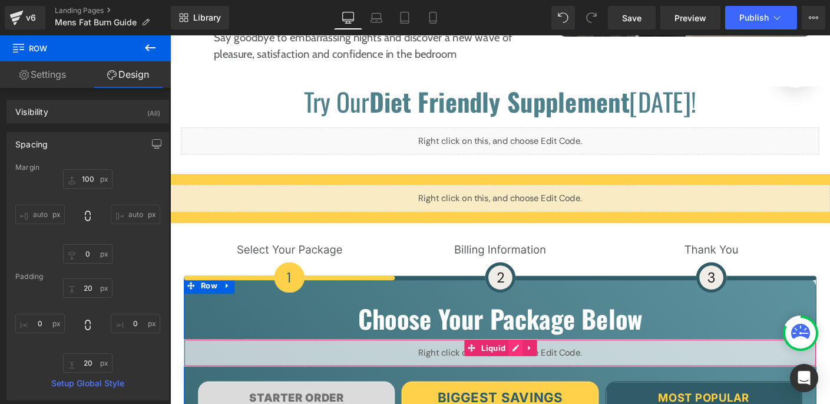
click at [532, 363] on div "Liquid" at bounding box center [526, 377] width 683 height 29
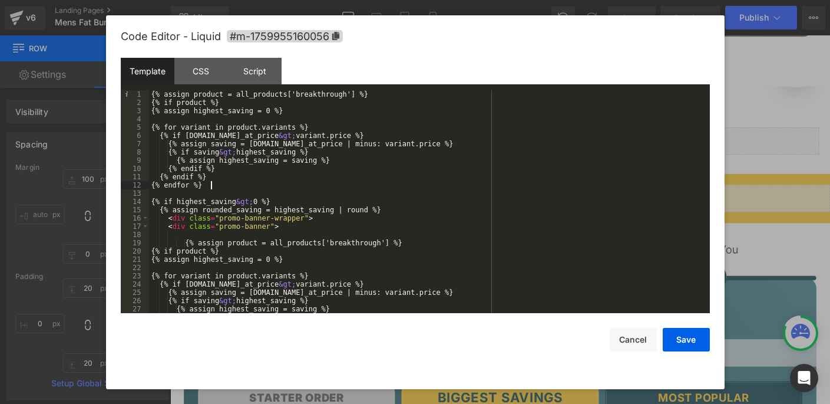
click at [291, 185] on div "{% assign product = all_products['breakthrough'] %} {% if product %} {% assign …" at bounding box center [427, 209] width 556 height 239
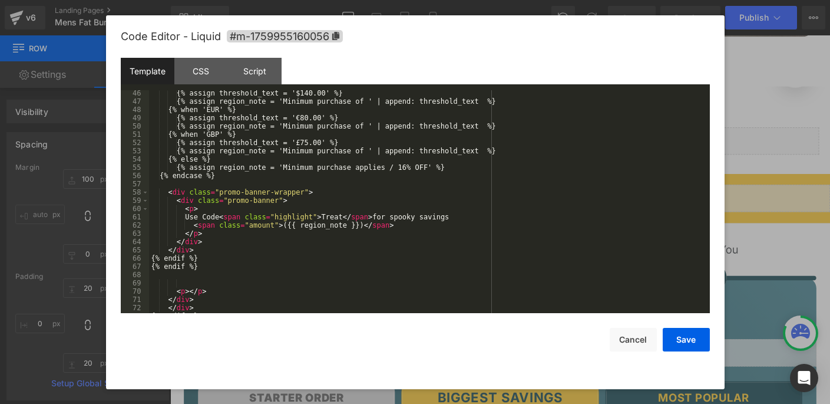
scroll to position [376, 0]
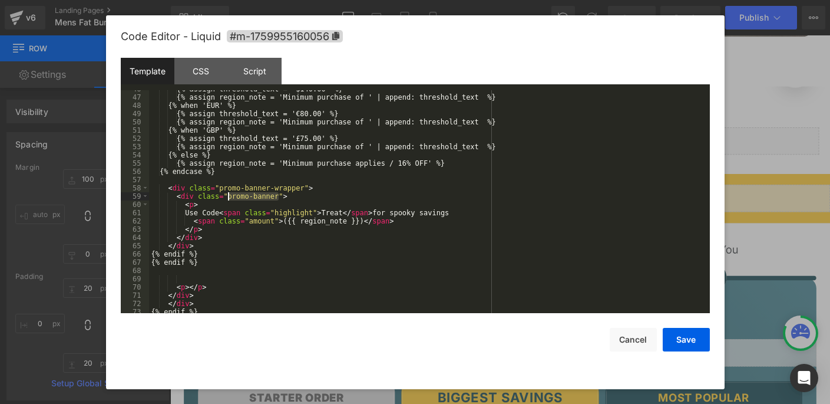
drag, startPoint x: 277, startPoint y: 197, endPoint x: 229, endPoint y: 194, distance: 47.8
click at [229, 194] on div "{% assign threshold_text = '$140.00' %} {% assign region_note = 'Minimum purcha…" at bounding box center [427, 204] width 556 height 239
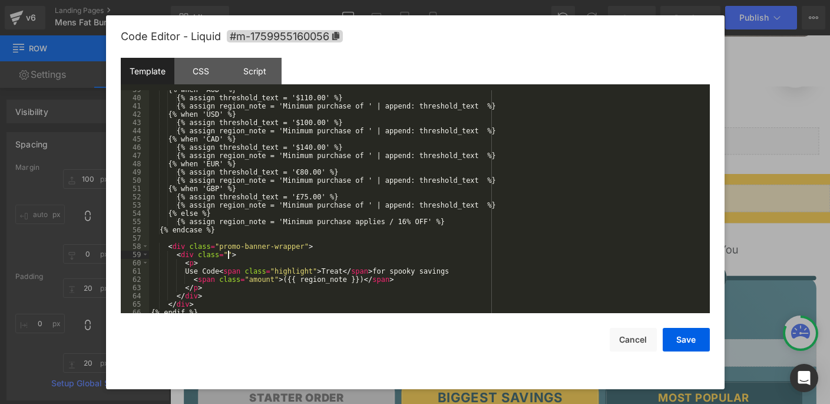
scroll to position [300, 0]
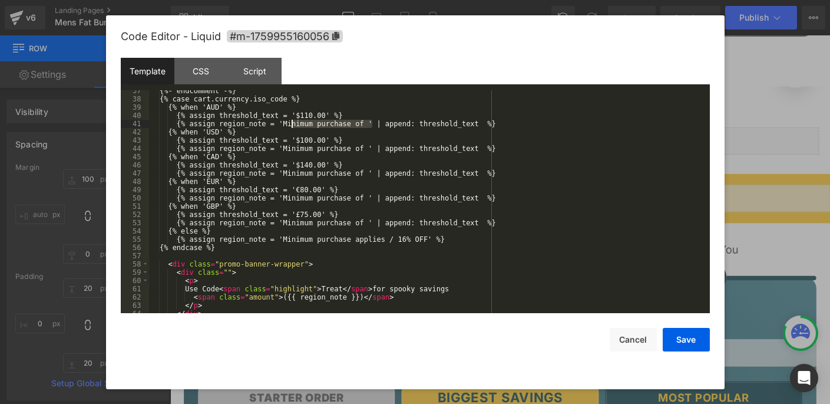
drag, startPoint x: 372, startPoint y: 123, endPoint x: 290, endPoint y: 122, distance: 81.3
click at [290, 122] on div "{%- endcomment -%} {% case cart.currency.iso_code %} {% when 'AUD' %} {% assign…" at bounding box center [427, 206] width 556 height 239
drag, startPoint x: 374, startPoint y: 150, endPoint x: 293, endPoint y: 146, distance: 81.4
click at [293, 146] on div "{%- endcomment -%} {% case cart.currency.iso_code %} {% when 'AUD' %} {% assign…" at bounding box center [427, 206] width 556 height 239
drag, startPoint x: 373, startPoint y: 176, endPoint x: 292, endPoint y: 174, distance: 81.9
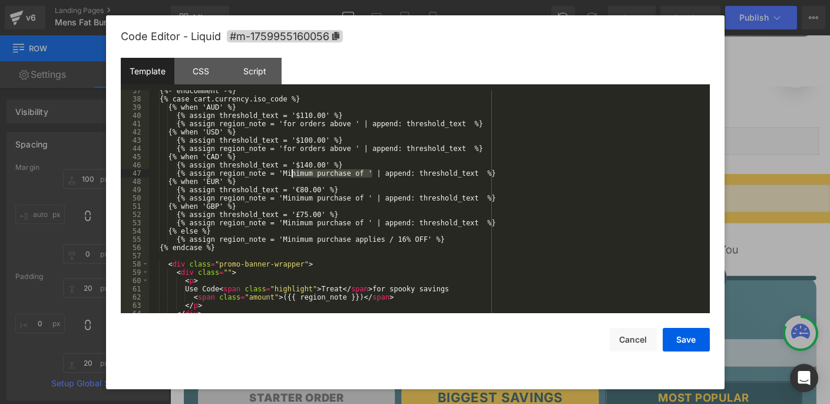
click at [292, 174] on div "{%- endcomment -%} {% case cart.currency.iso_code %} {% when 'AUD' %} {% assign…" at bounding box center [427, 206] width 556 height 239
drag, startPoint x: 372, startPoint y: 199, endPoint x: 291, endPoint y: 196, distance: 81.4
click at [291, 196] on div "{%- endcomment -%} {% case cart.currency.iso_code %} {% when 'AUD' %} {% assign…" at bounding box center [427, 206] width 556 height 239
drag, startPoint x: 373, startPoint y: 224, endPoint x: 293, endPoint y: 221, distance: 79.6
click at [293, 221] on div "{%- endcomment -%} {% case cart.currency.iso_code %} {% when 'AUD' %} {% assign…" at bounding box center [427, 206] width 556 height 239
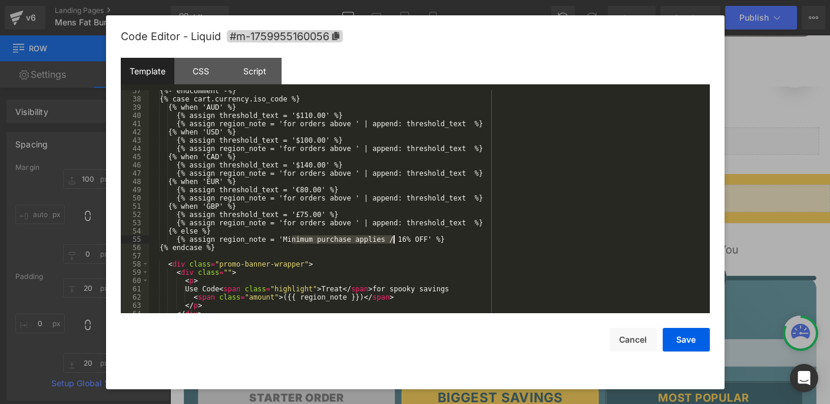
drag, startPoint x: 293, startPoint y: 239, endPoint x: 393, endPoint y: 240, distance: 100.7
click at [393, 240] on div "{%- endcomment -%} {% case cart.currency.iso_code %} {% when 'AUD' %} {% assign…" at bounding box center [427, 206] width 556 height 239
click at [233, 239] on div "{%- endcomment -%} {% case cart.currency.iso_code %} {% when 'AUD' %} {% assign…" at bounding box center [427, 206] width 556 height 239
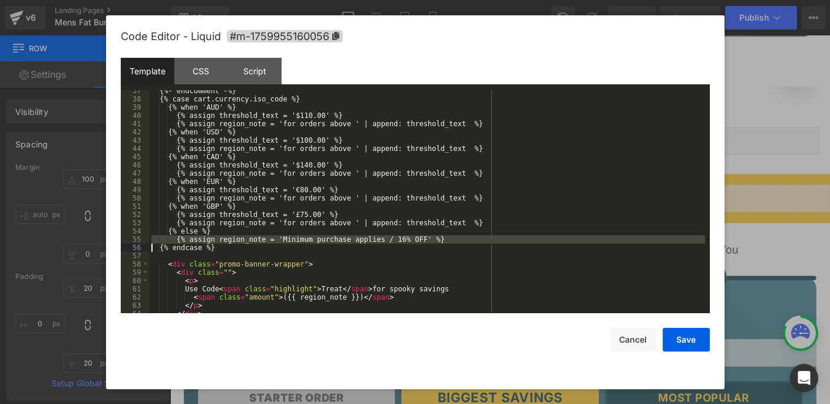
click at [233, 239] on div "{%- endcomment -%} {% case cart.currency.iso_code %} {% when 'AUD' %} {% assign…" at bounding box center [427, 206] width 556 height 239
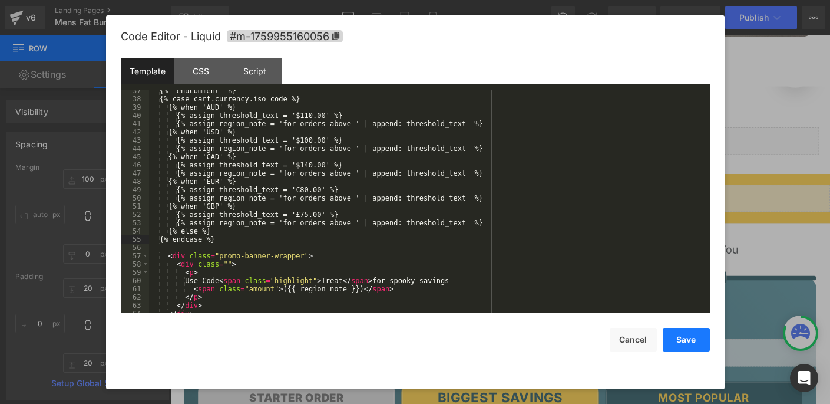
click at [695, 340] on button "Save" at bounding box center [686, 340] width 47 height 24
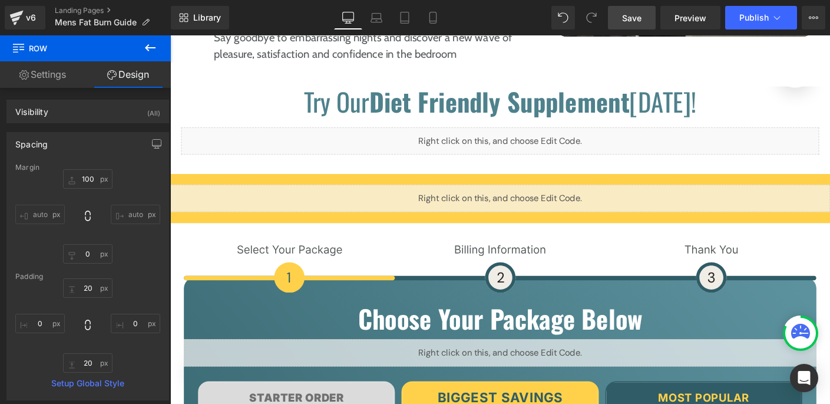
click at [629, 28] on link "Save" at bounding box center [632, 18] width 48 height 24
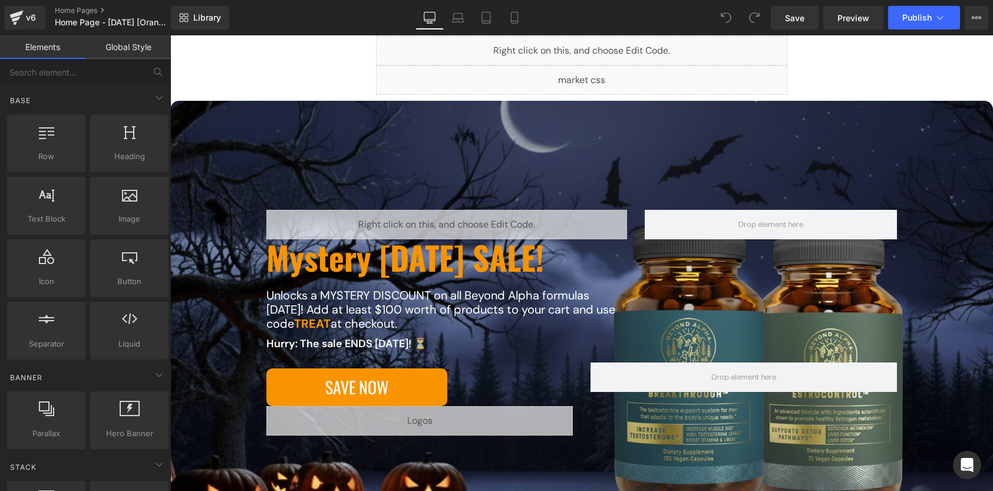
scroll to position [182, 0]
